Goal: Navigation & Orientation: Understand site structure

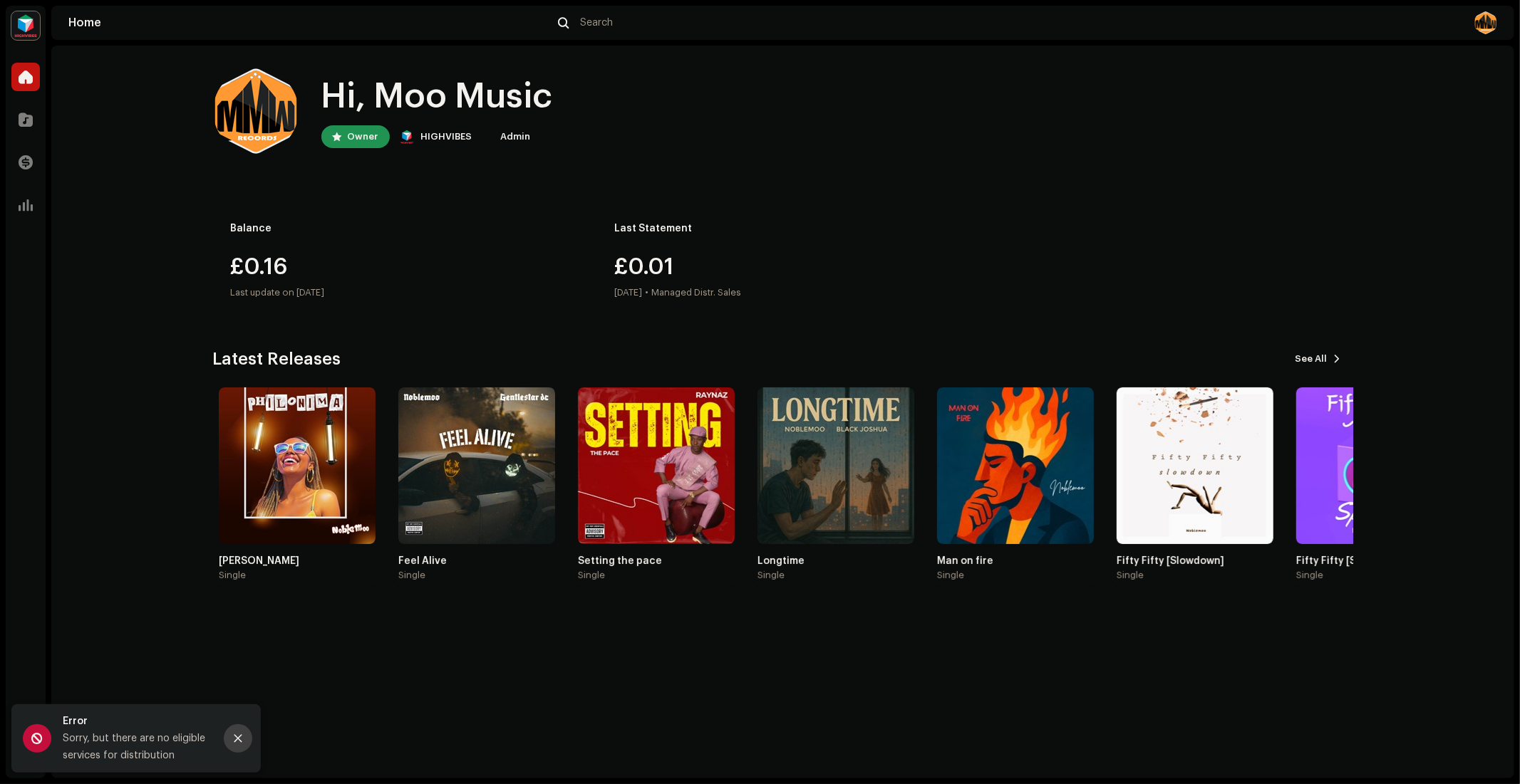
click at [240, 739] on icon "Close" at bounding box center [238, 739] width 10 height 10
click at [24, 78] on span at bounding box center [26, 77] width 14 height 12
click at [27, 114] on span at bounding box center [26, 120] width 14 height 12
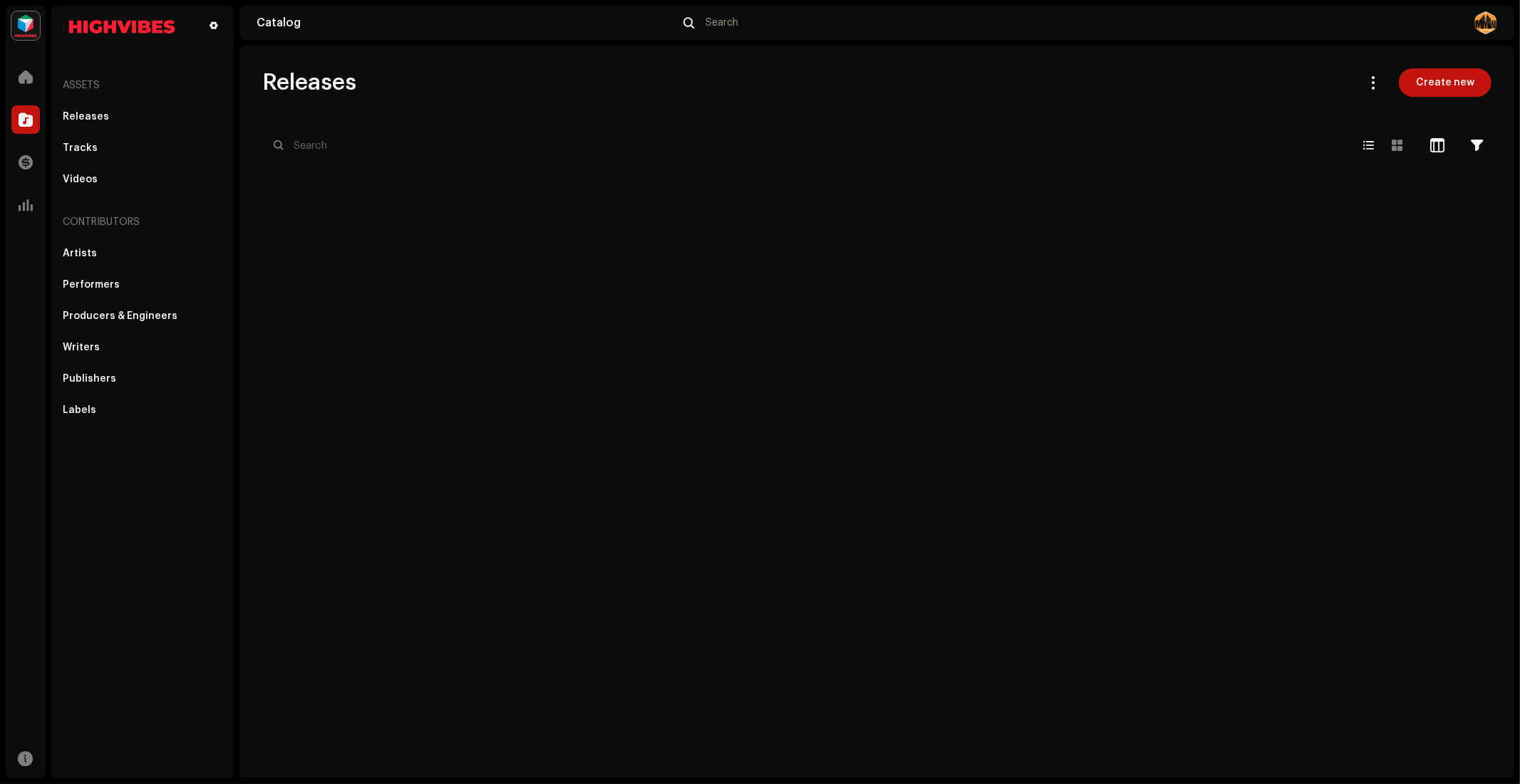
click at [88, 145] on div "Tracks" at bounding box center [80, 148] width 35 height 12
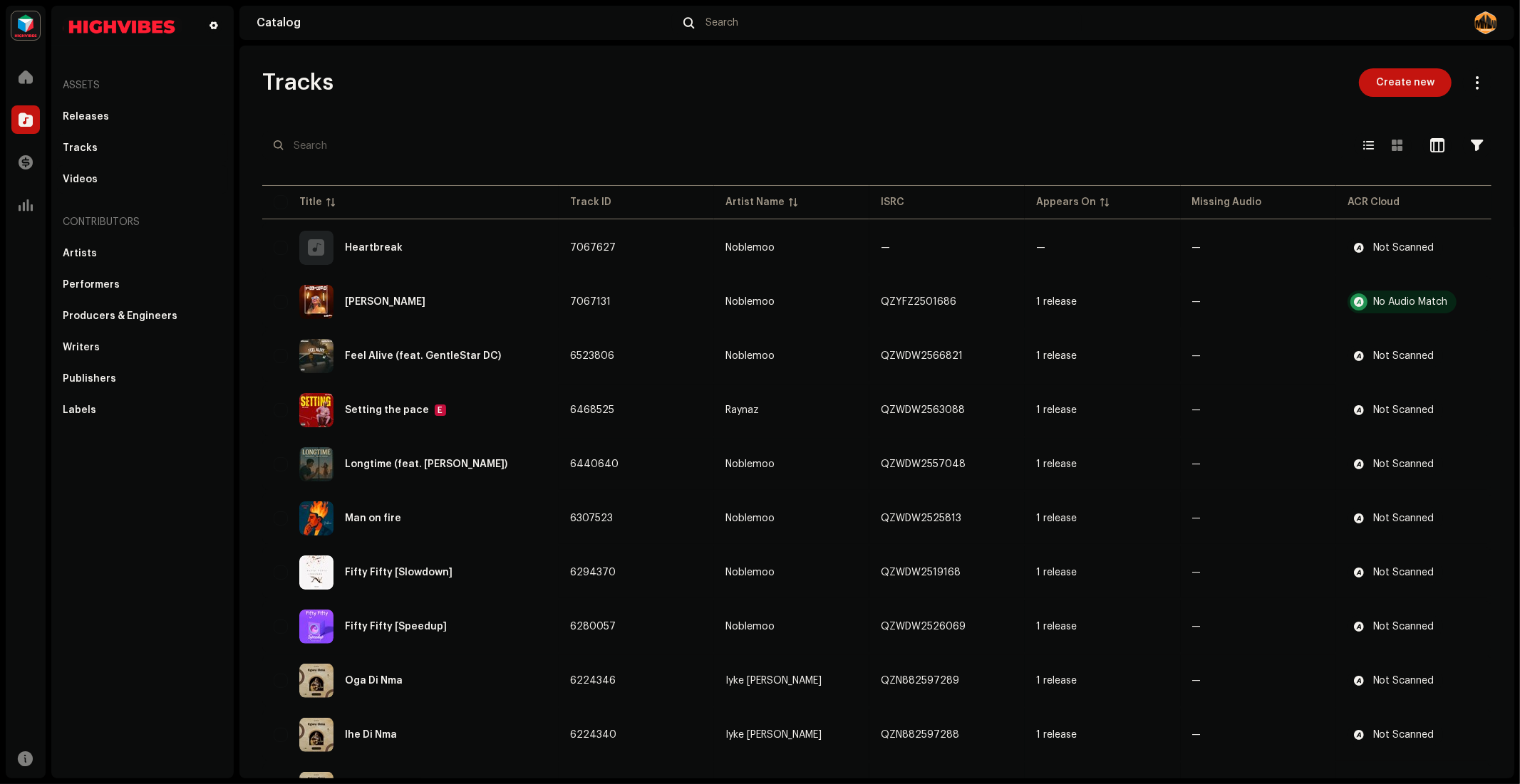
click at [83, 182] on div "Videos" at bounding box center [80, 179] width 35 height 12
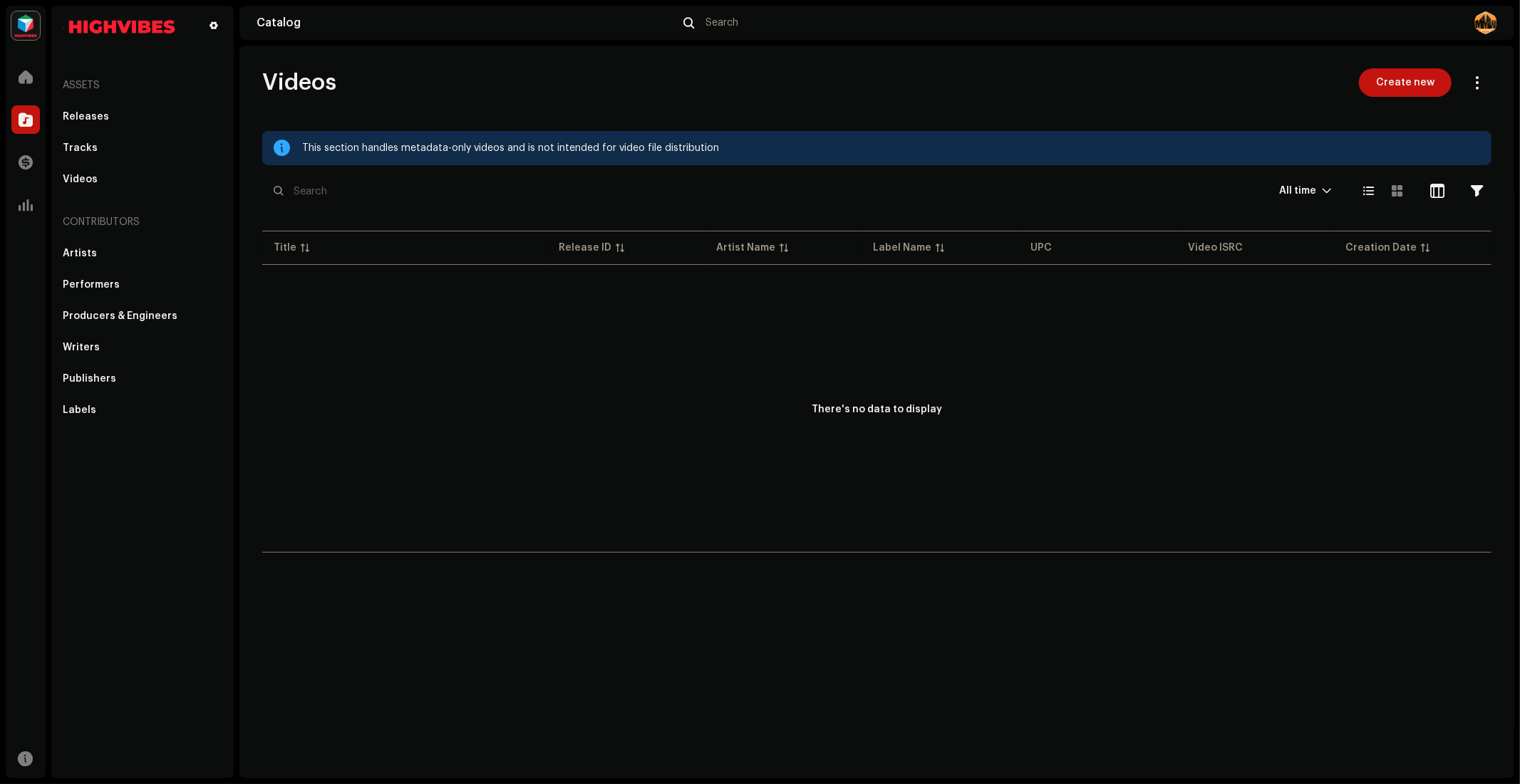
click at [82, 144] on div "Tracks" at bounding box center [80, 148] width 35 height 12
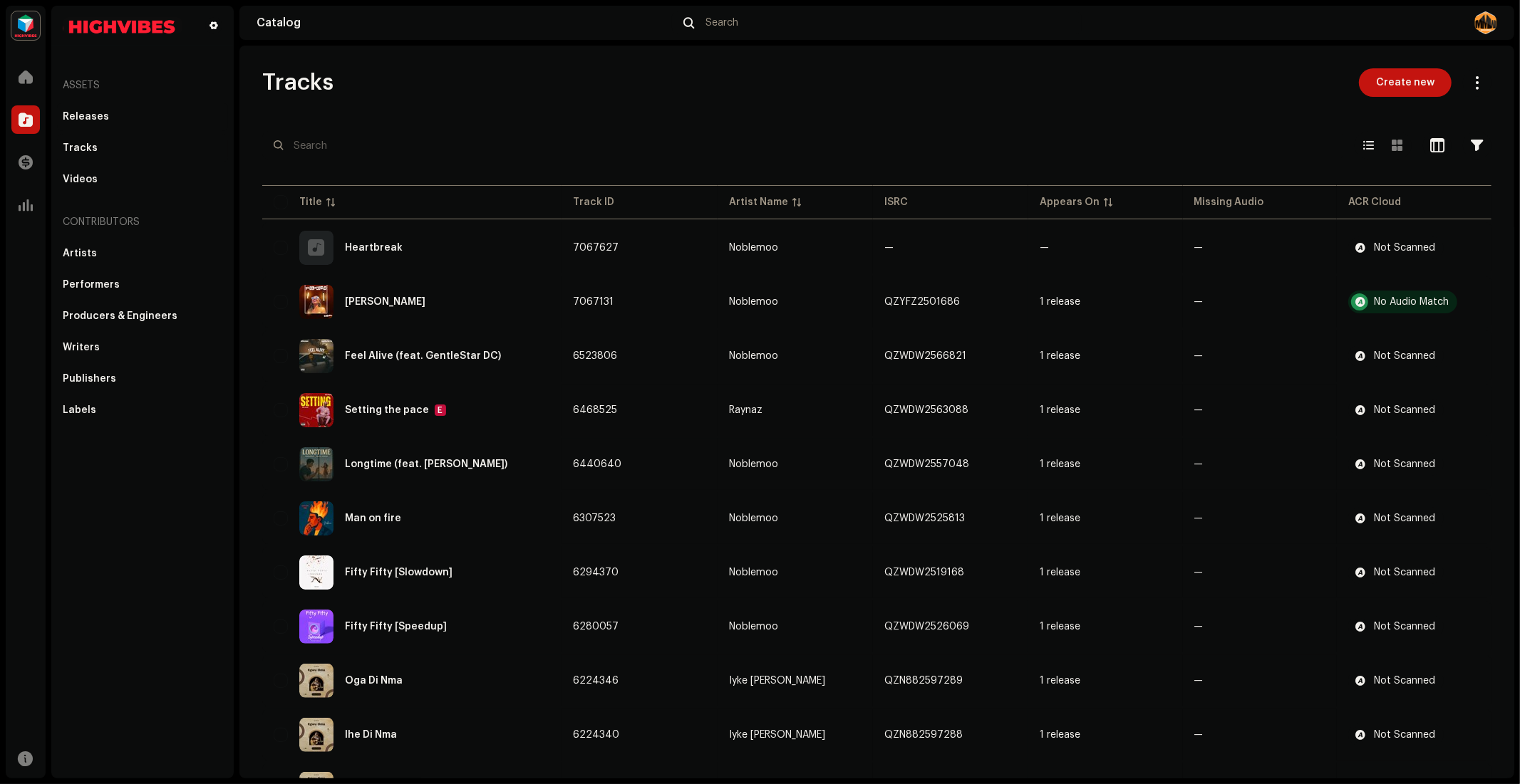
click at [88, 112] on div "Releases" at bounding box center [86, 117] width 46 height 12
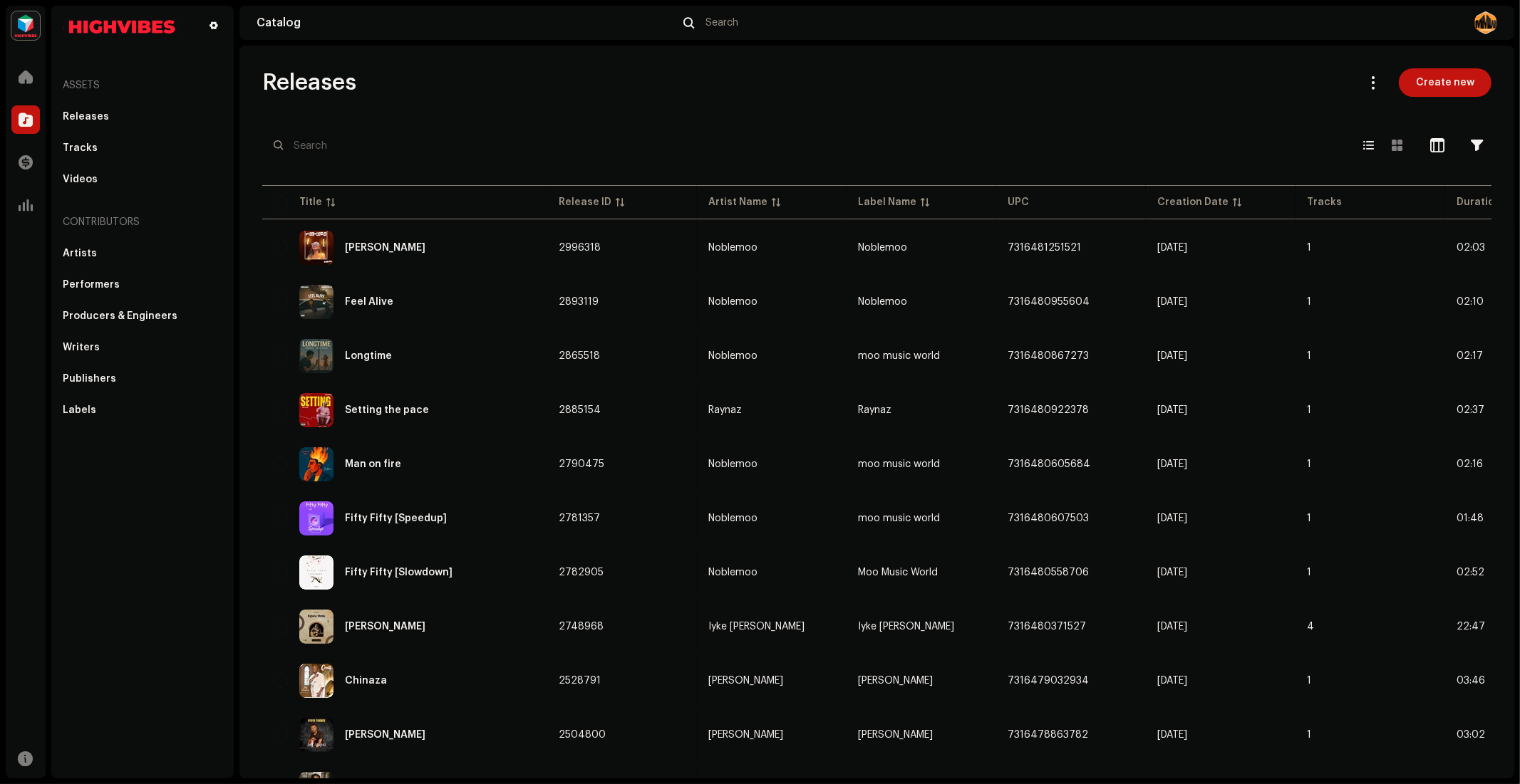
click at [75, 253] on div "Artists" at bounding box center [79, 253] width 34 height 12
